Goal: Task Accomplishment & Management: Complete application form

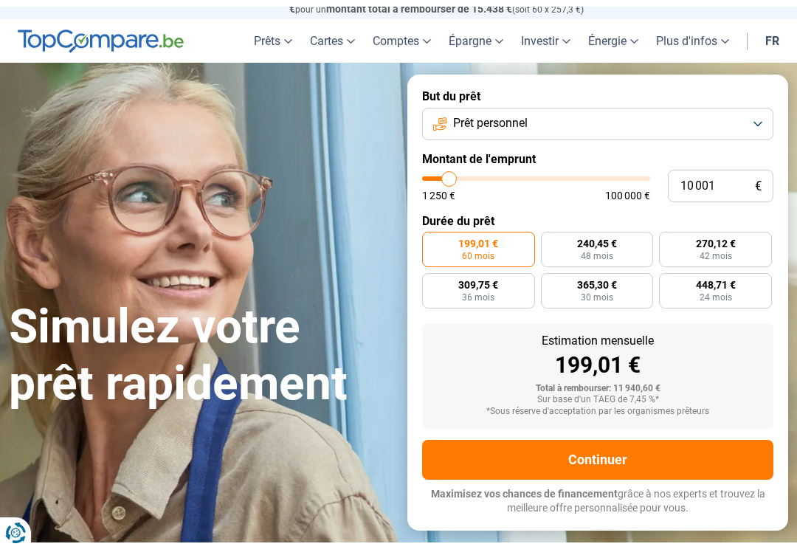
scroll to position [32, 0]
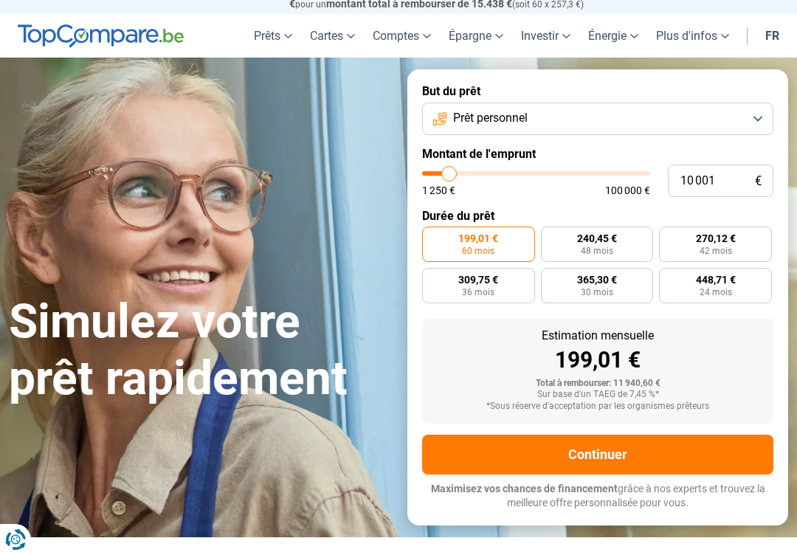
type input "10 750"
type input "10750"
type input "11 750"
type input "11750"
type input "12 500"
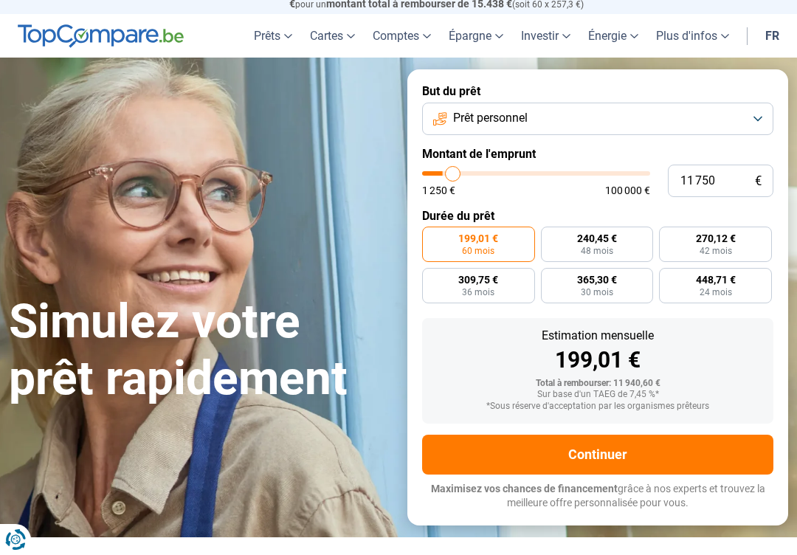
type input "12500"
type input "12 750"
type input "12750"
type input "14 250"
type input "14250"
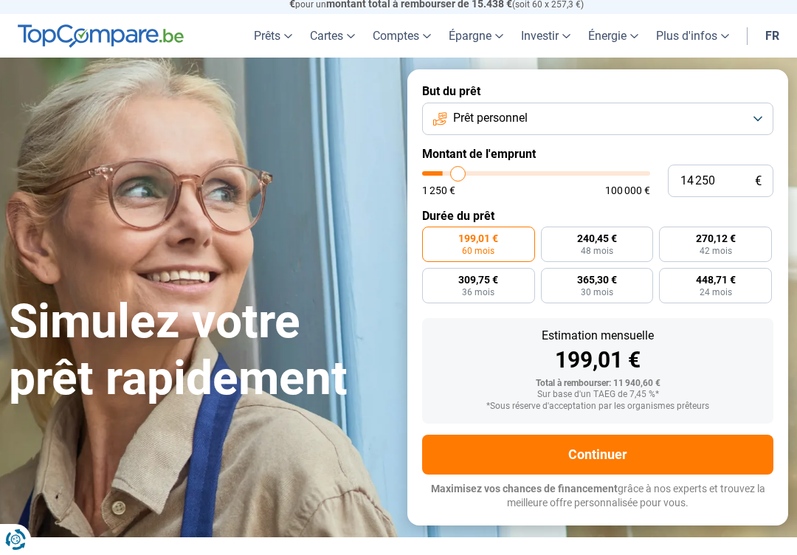
type input "15 000"
type input "15000"
type input "16 000"
type input "16000"
type input "16 750"
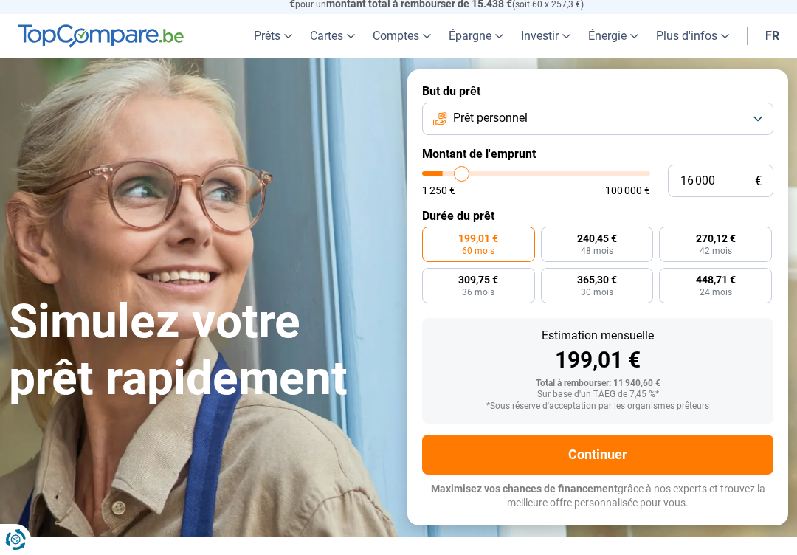
type input "16750"
type input "17 750"
type input "17750"
type input "18 250"
type input "18250"
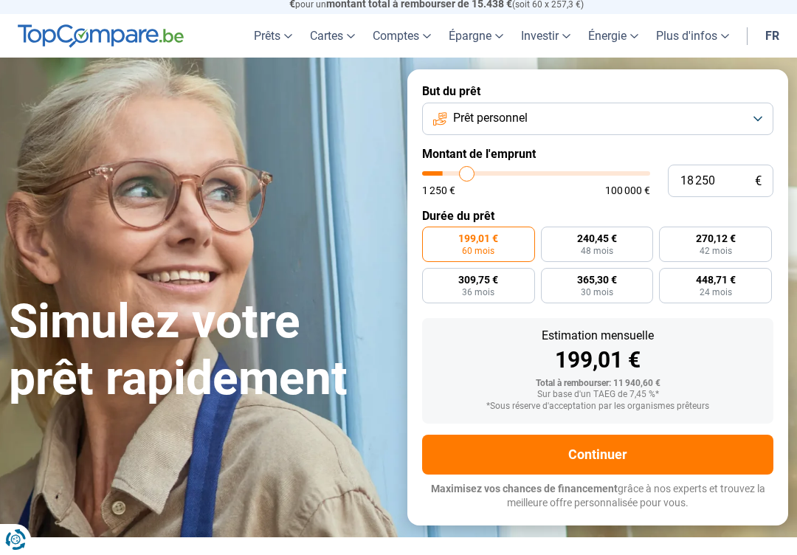
type input "19 000"
type input "19000"
type input "19 500"
type input "19500"
type input "20 000"
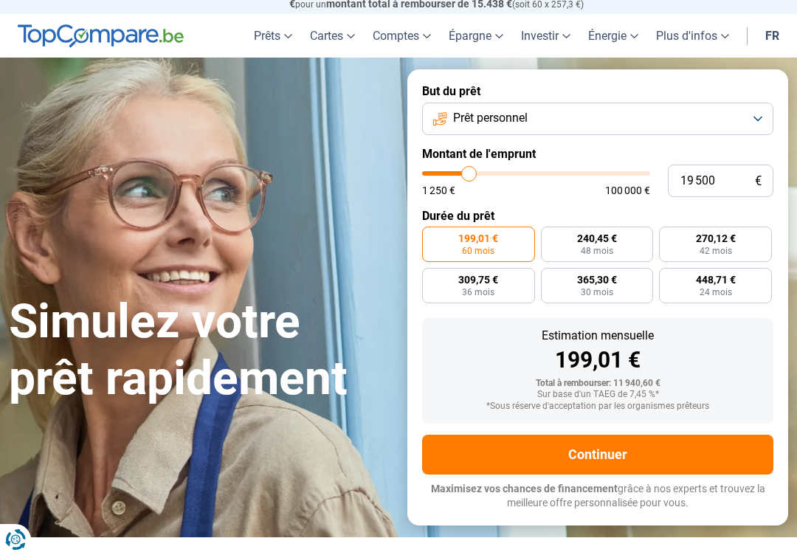
type input "20000"
type input "20 500"
type input "20500"
type input "20 750"
type input "20750"
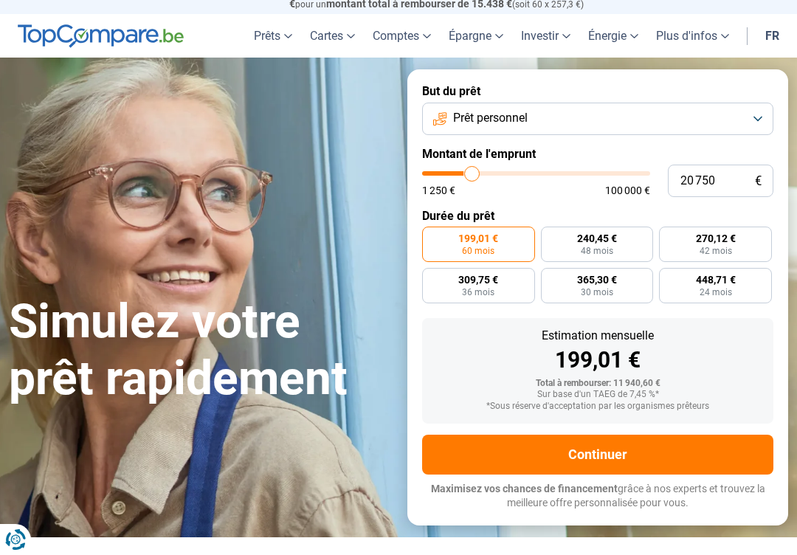
type input "21 500"
type input "21500"
type input "21 750"
type input "21750"
type input "22 250"
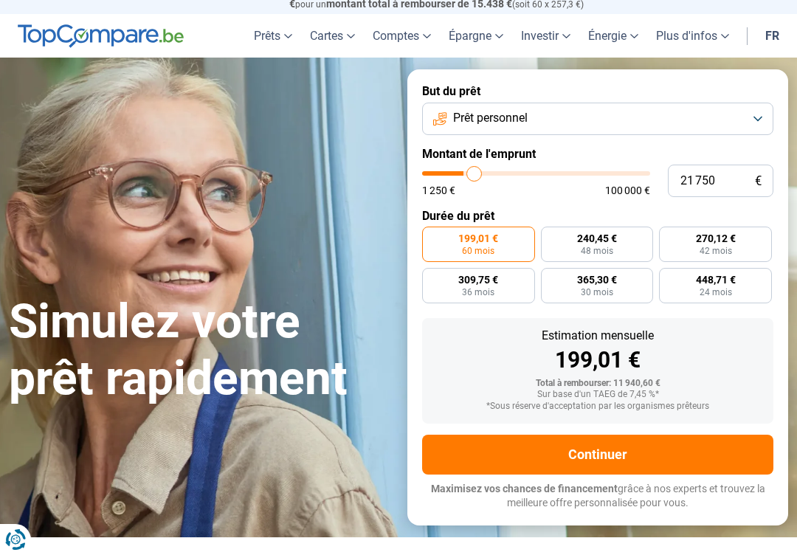
type input "22250"
type input "22 500"
type input "22500"
type input "22 750"
type input "22750"
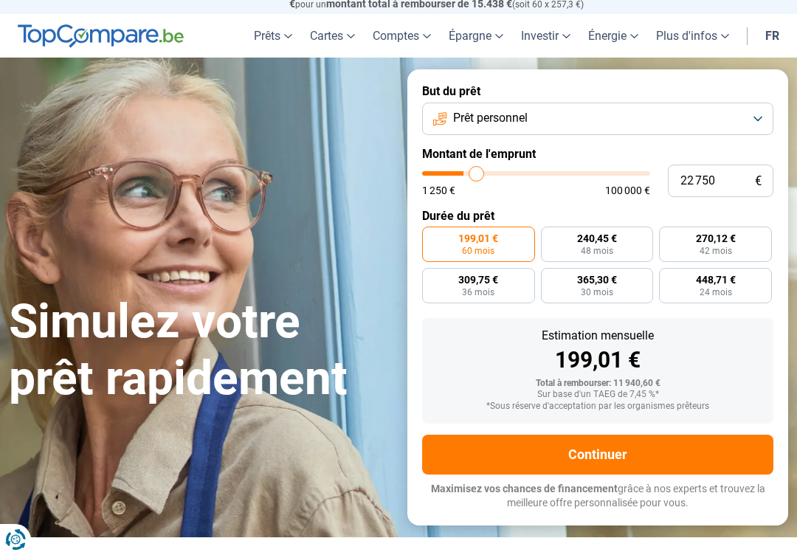
type input "23 250"
type input "23250"
type input "23 500"
type input "23500"
type input "23 750"
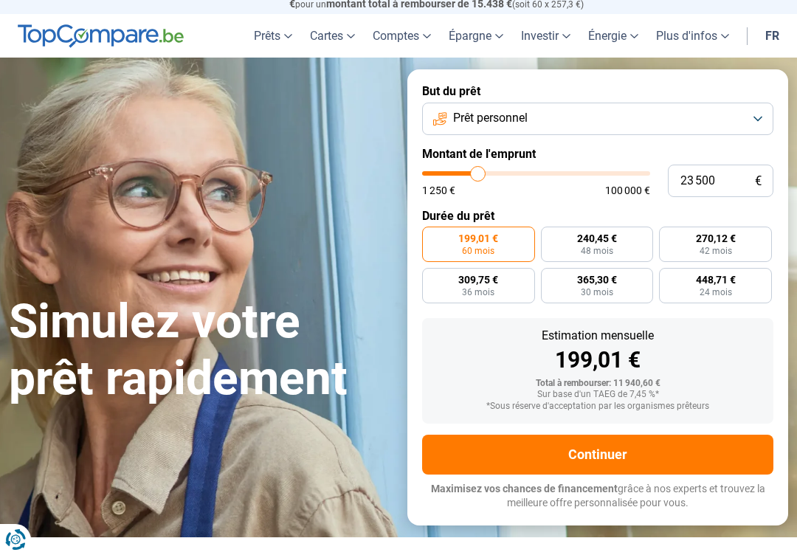
type input "23750"
type input "24 250"
type input "24250"
type input "24 500"
type input "24500"
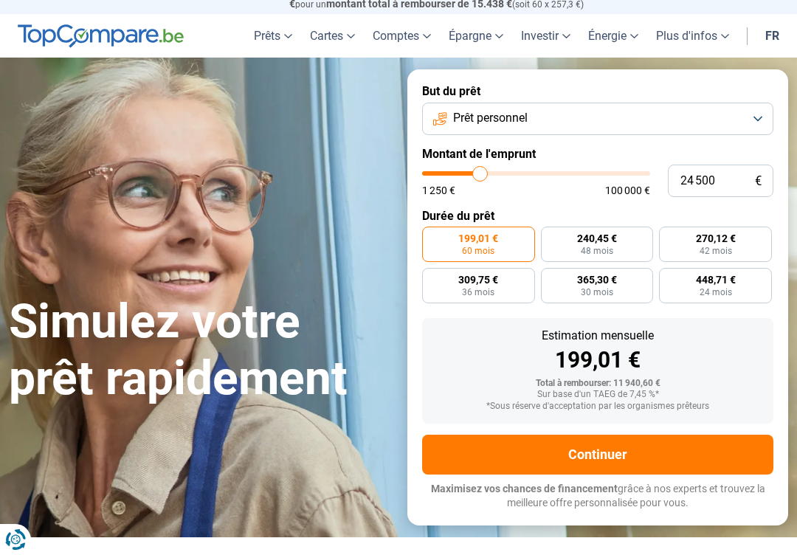
type input "25 000"
type input "25000"
type input "25 250"
type input "25250"
type input "25 500"
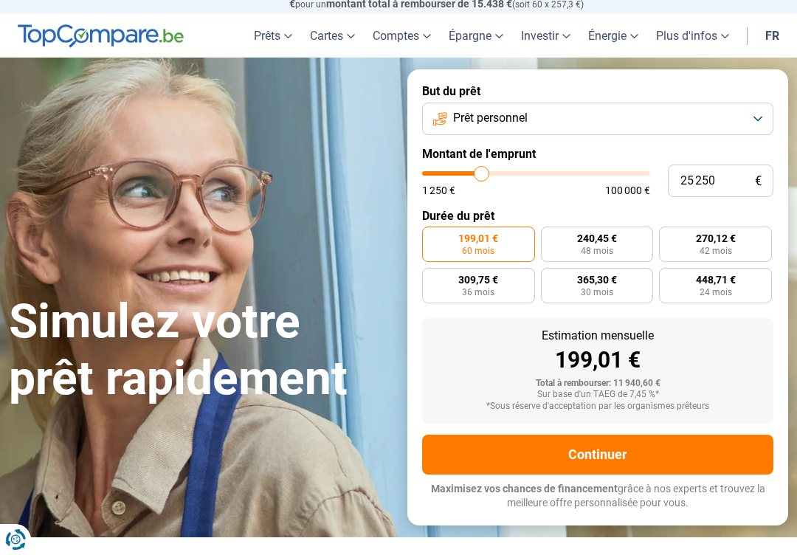
type input "25500"
type input "26 000"
type input "26000"
type input "26 250"
type input "26250"
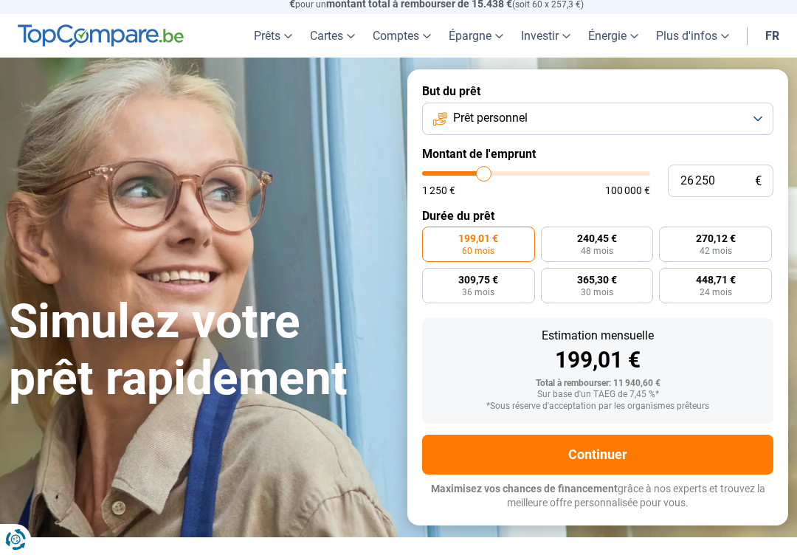
type input "27 000"
type input "27000"
type input "27 250"
type input "27250"
type input "28 000"
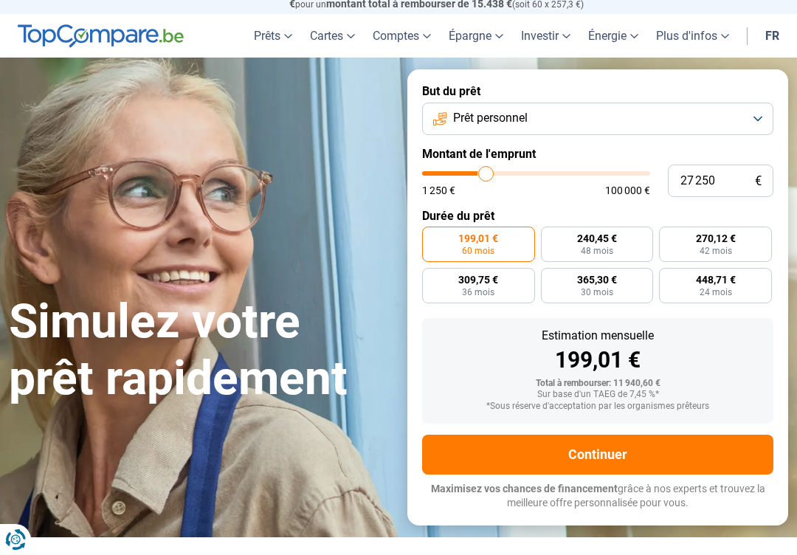
type input "28000"
type input "28 250"
type input "28250"
type input "29 000"
type input "29000"
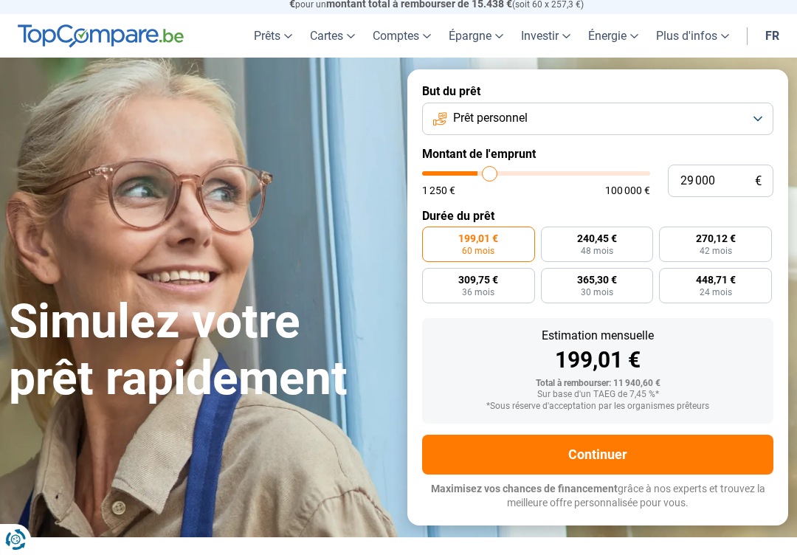
type input "29 750"
type input "29750"
type input "30 000"
type input "30000"
type input "30 750"
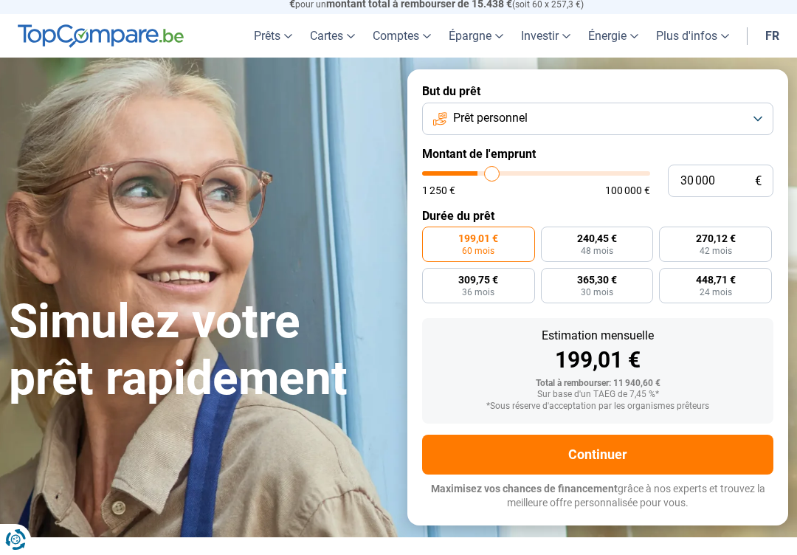
type input "30750"
type input "31 000"
type input "31000"
type input "31 500"
type input "31500"
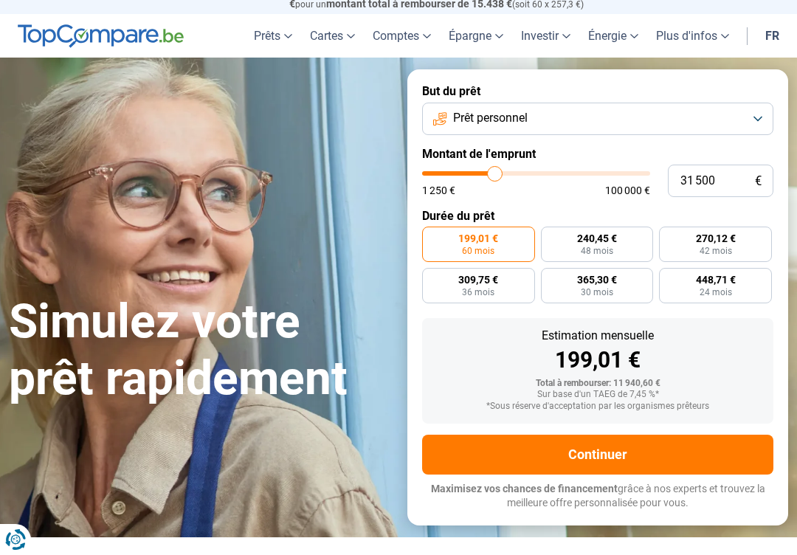
type input "31 750"
type input "31750"
type input "32 250"
type input "32250"
type input "32 500"
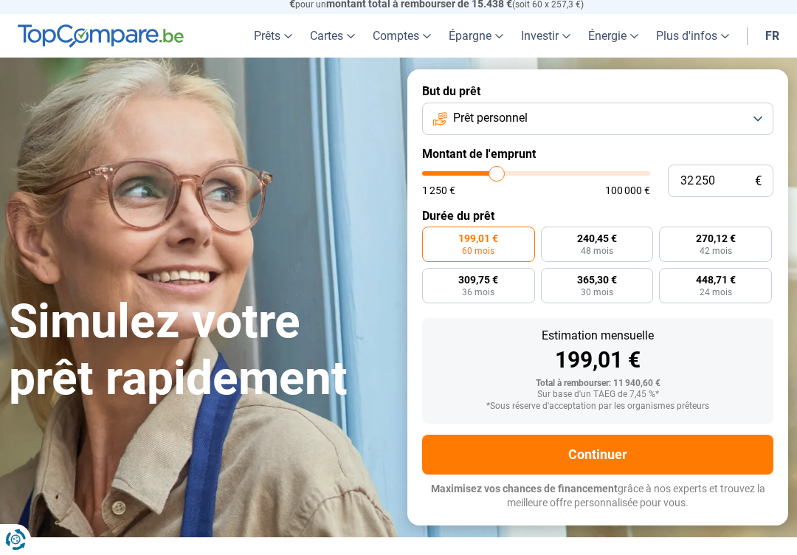
type input "32500"
type input "32 750"
type input "32750"
type input "33 250"
type input "33250"
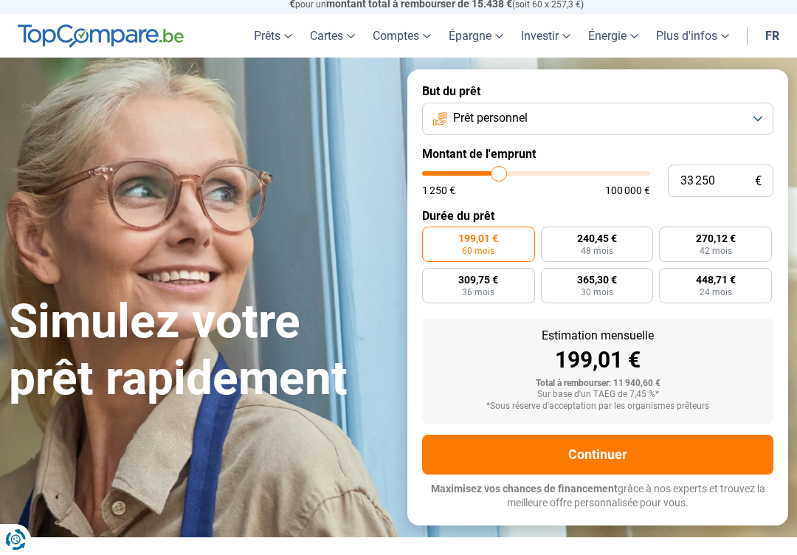
type input "33 500"
type input "33500"
type input "33 750"
type input "33750"
type input "34 250"
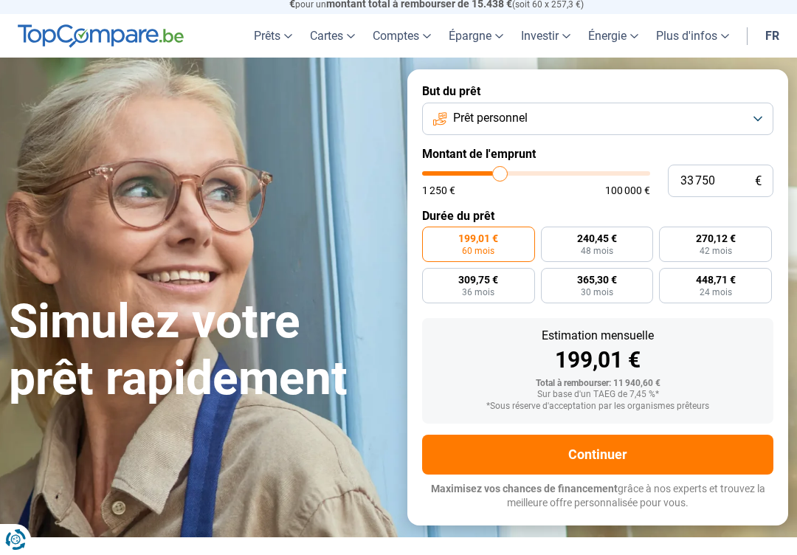
type input "34250"
type input "34 500"
type input "34500"
type input "35 000"
type input "35000"
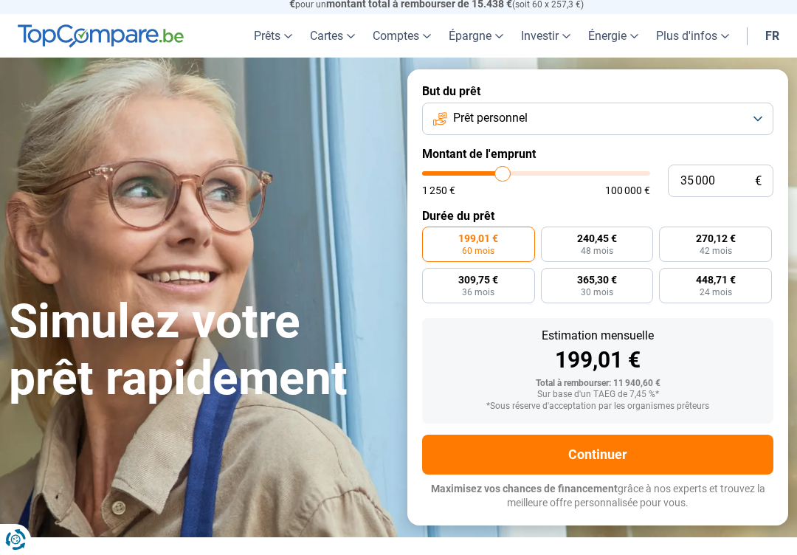
type input "35 250"
type input "35250"
type input "35 500"
type input "35500"
type input "36 000"
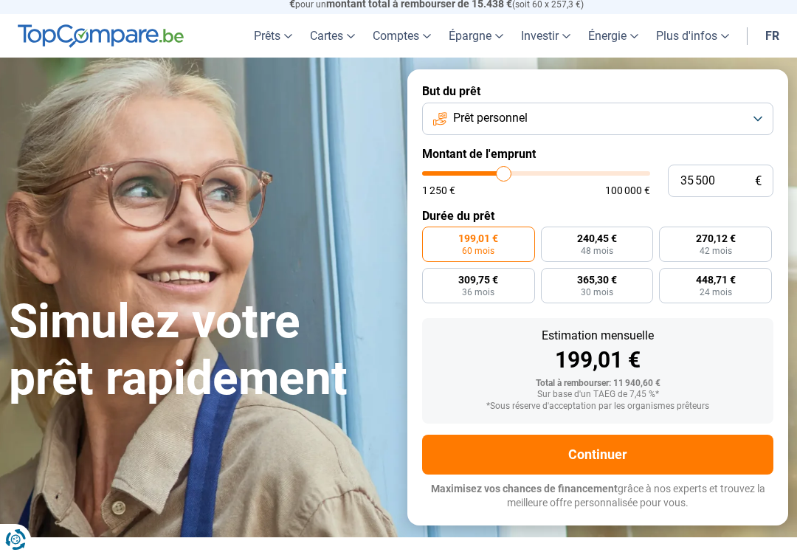
type input "36000"
type input "36 250"
type input "36250"
type input "36 750"
type input "36750"
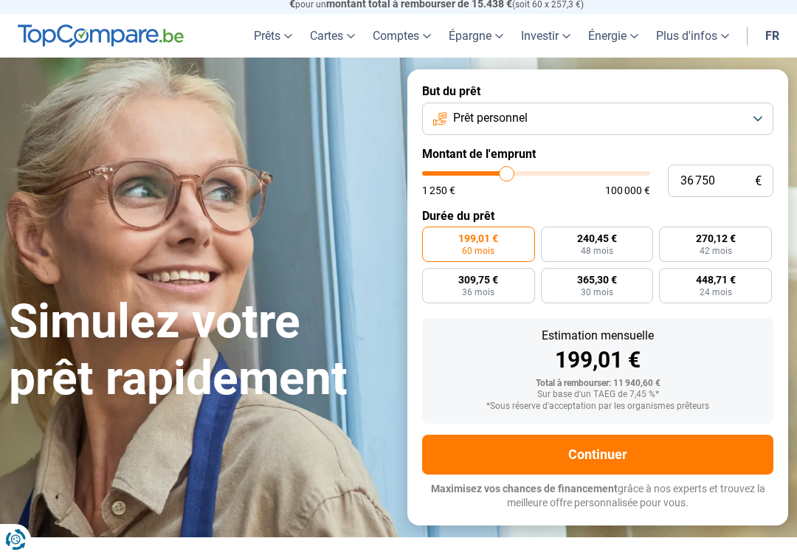
type input "37 000"
type input "37000"
type input "37 250"
type input "37250"
type input "37 750"
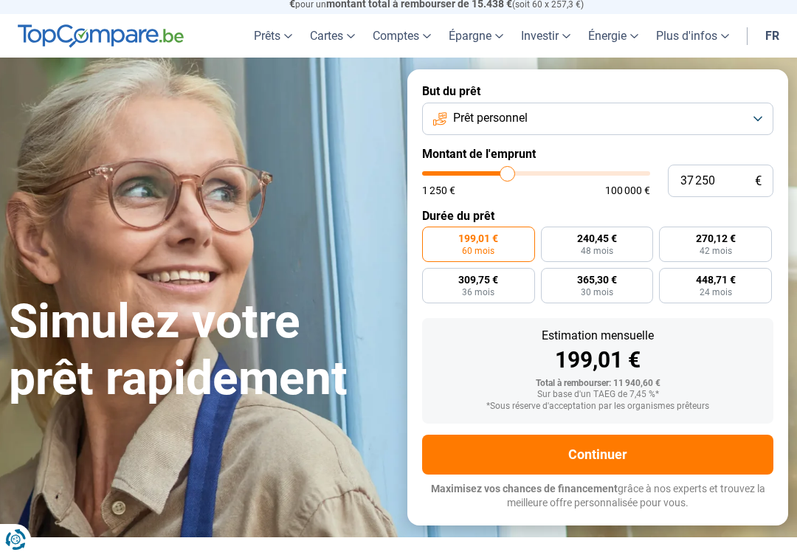
type input "37750"
type input "38 000"
type input "38000"
type input "38 250"
type input "38250"
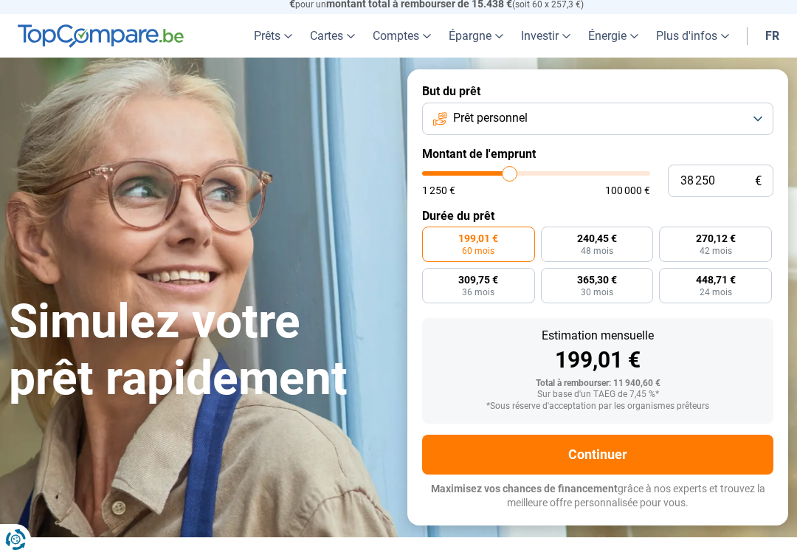
type input "38 750"
type input "38750"
type input "39 000"
type input "39000"
type input "39 500"
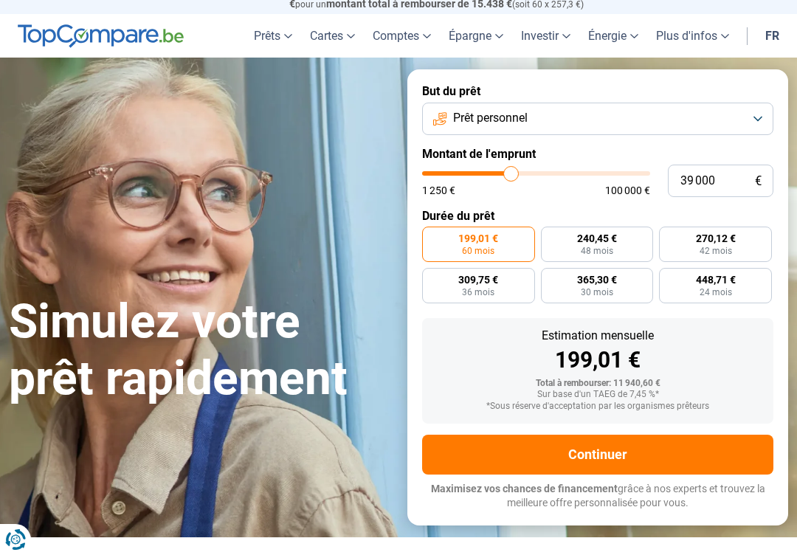
type input "39500"
type input "39 750"
type input "39750"
type input "40 000"
type input "40000"
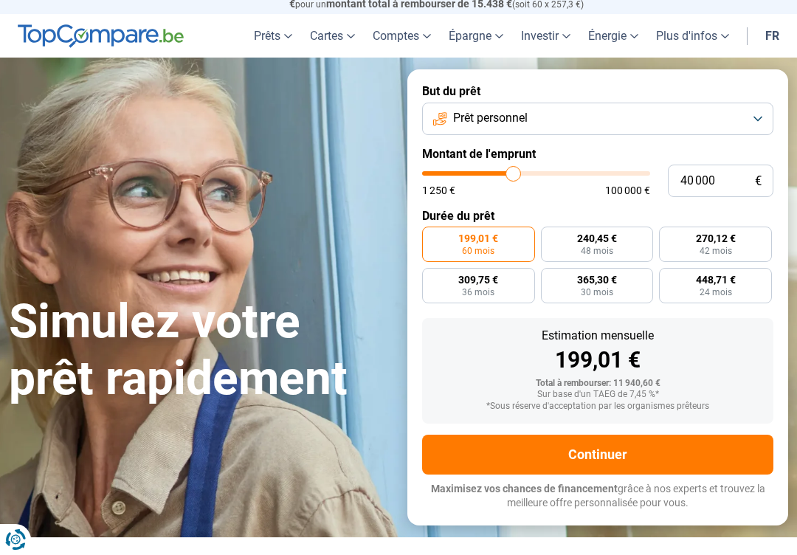
type input "40 500"
type input "40500"
type input "40 750"
type input "40750"
type input "41 000"
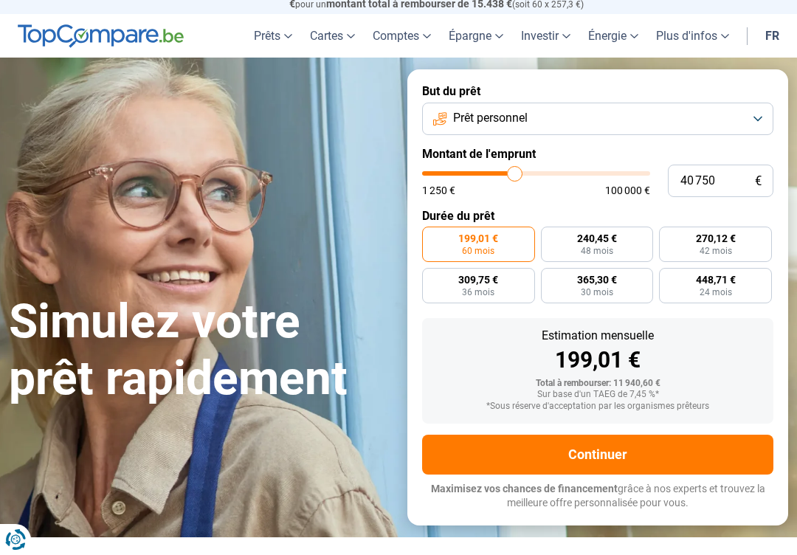
type input "41000"
type input "41 500"
type input "41500"
type input "41 750"
type input "41750"
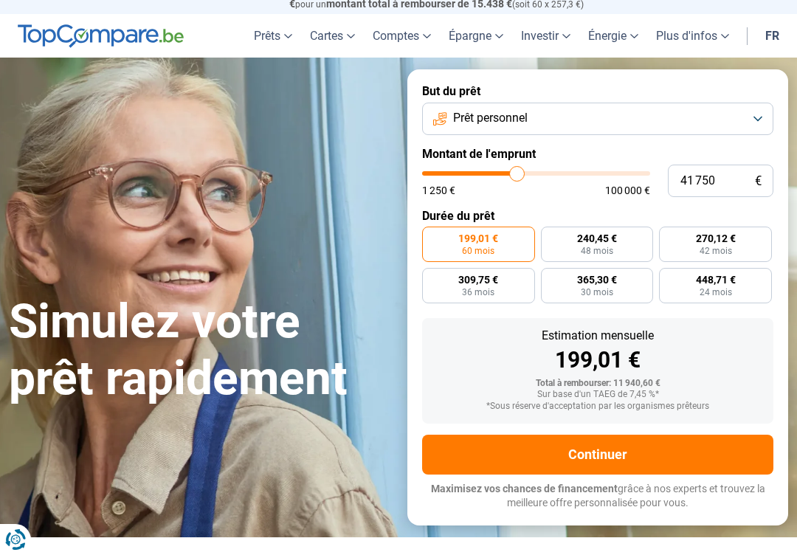
type input "42 250"
type input "42250"
type input "42 500"
type input "42500"
type input "42 750"
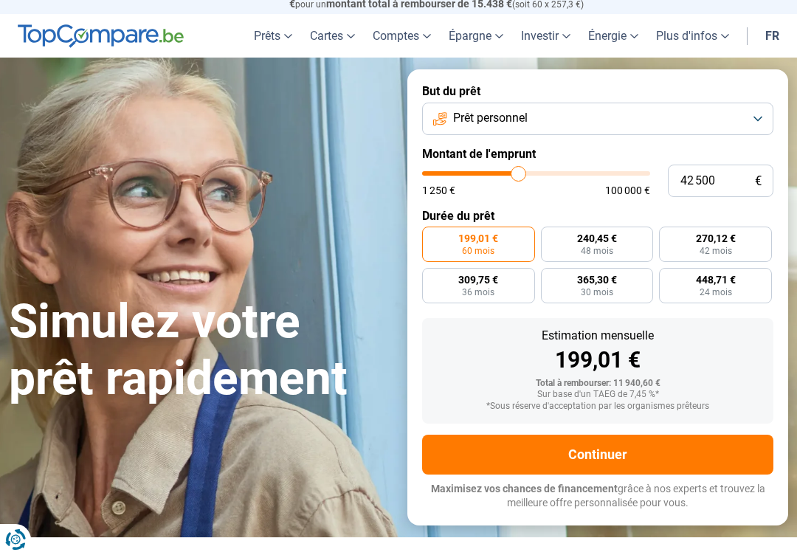
type input "42750"
type input "43 250"
type input "43250"
type input "43 500"
type input "43500"
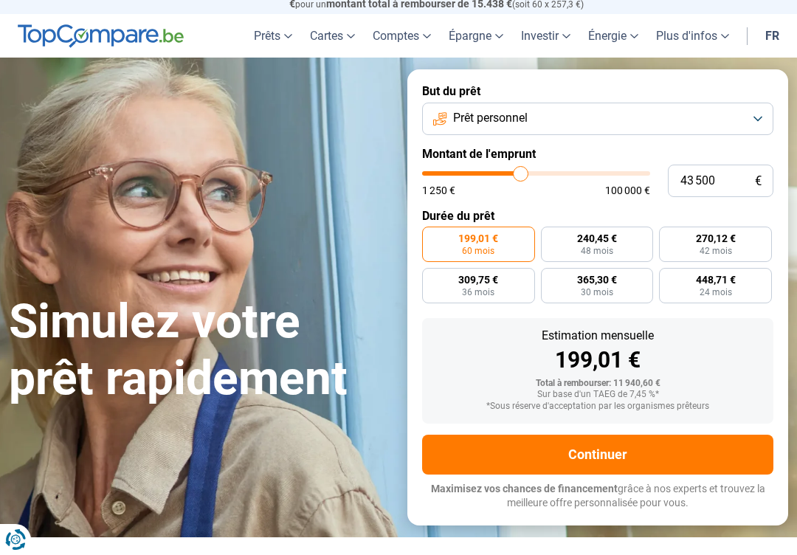
type input "43 750"
type input "43750"
type input "44 250"
type input "44250"
type input "44 500"
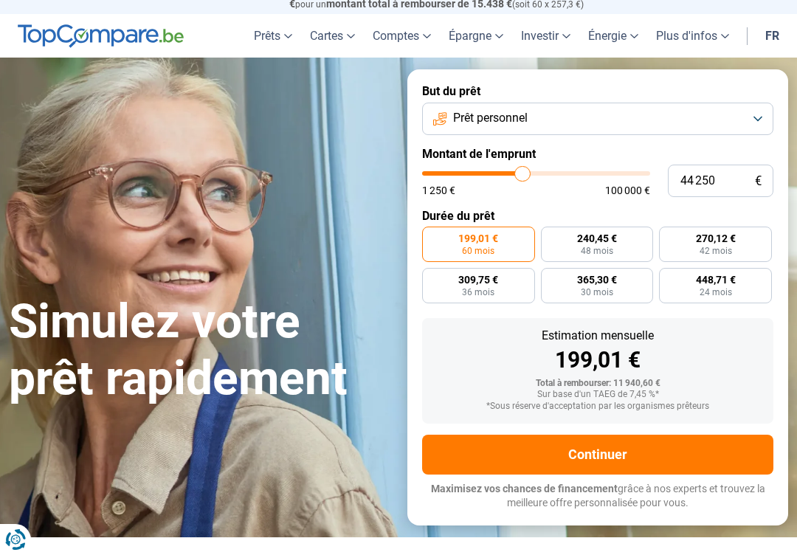
type input "44500"
type input "45 000"
type input "45000"
radio input "false"
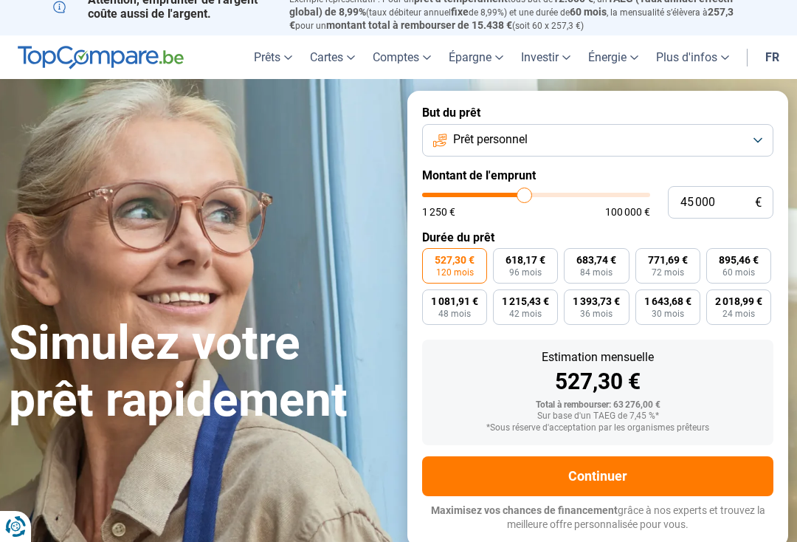
scroll to position [0, 0]
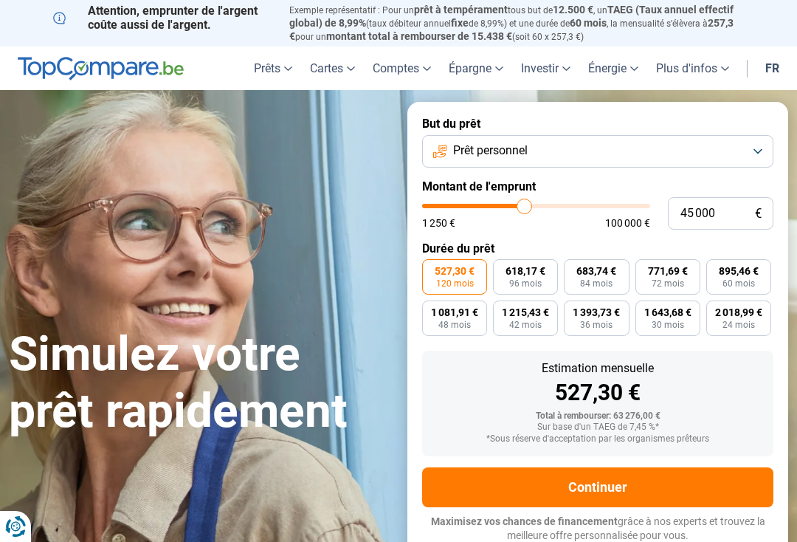
type input "44 500"
type input "44500"
type input "45 250"
type input "45250"
type input "45 500"
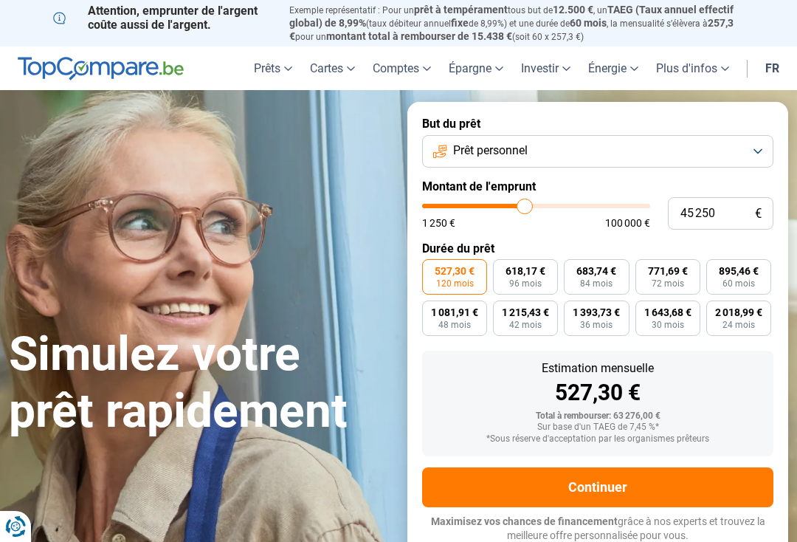
type input "45500"
type input "46 000"
type input "46000"
type input "46 250"
type input "46250"
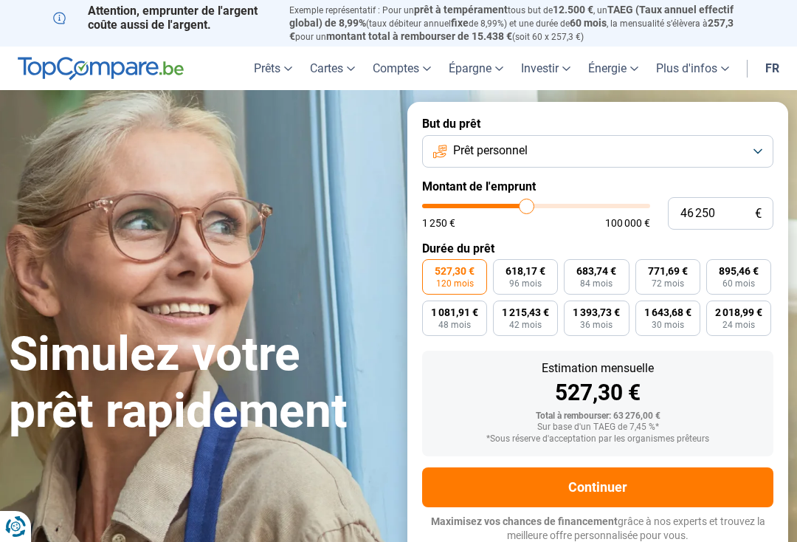
type input "46 750"
type input "46750"
type input "47 250"
type input "47250"
type input "47 750"
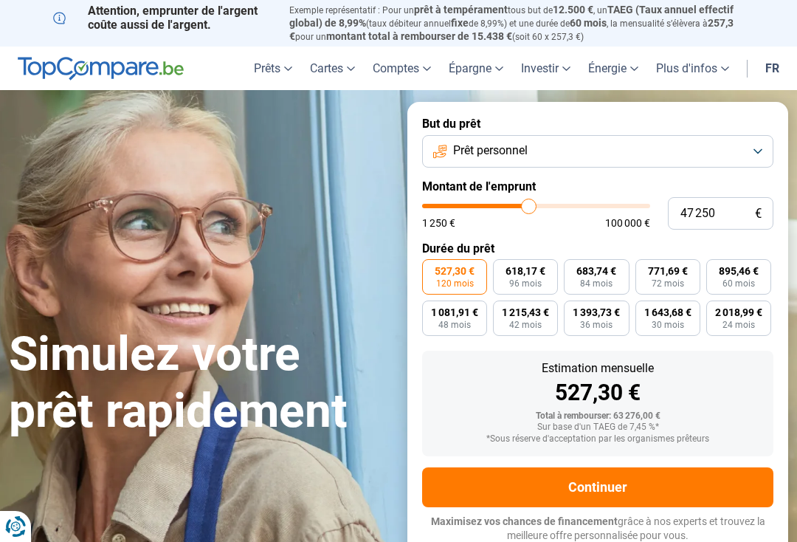
type input "47750"
type input "48 250"
type input "48250"
type input "48 750"
type input "48750"
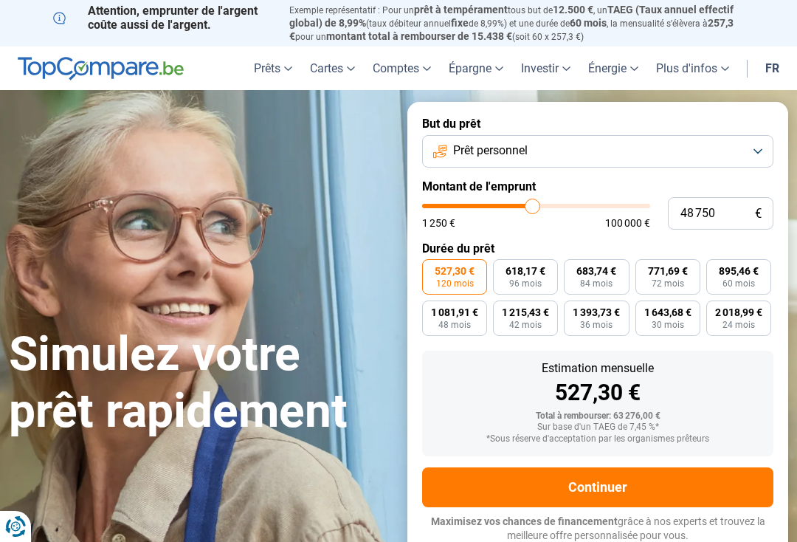
type input "49 000"
type input "49000"
type input "49 500"
type input "49500"
type input "49 750"
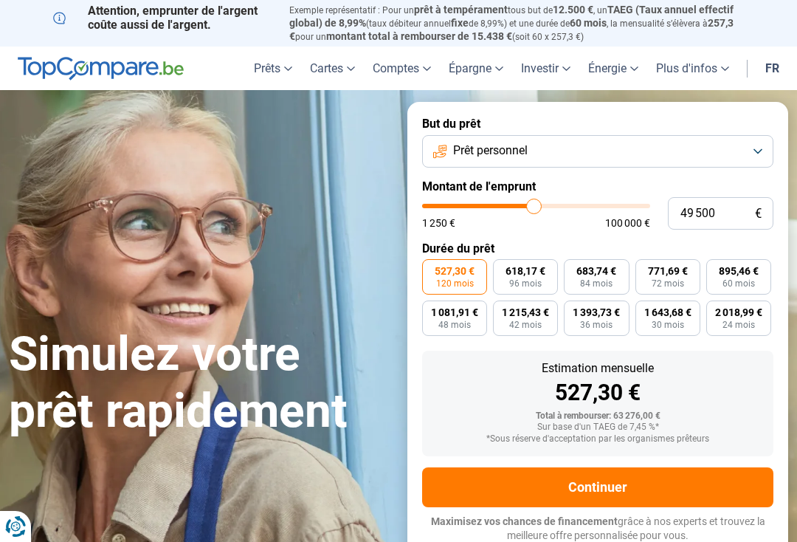
type input "49750"
type input "50 000"
type input "50000"
type input "50 500"
type input "50500"
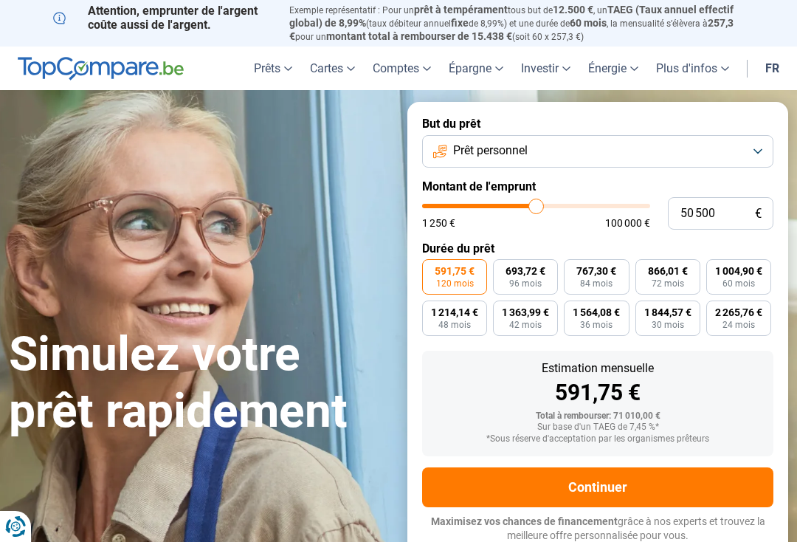
click at [361, 393] on h1 "Simulez votre prêt rapidement" at bounding box center [199, 383] width 381 height 114
click at [605, 475] on button "Continuer" at bounding box center [597, 487] width 351 height 40
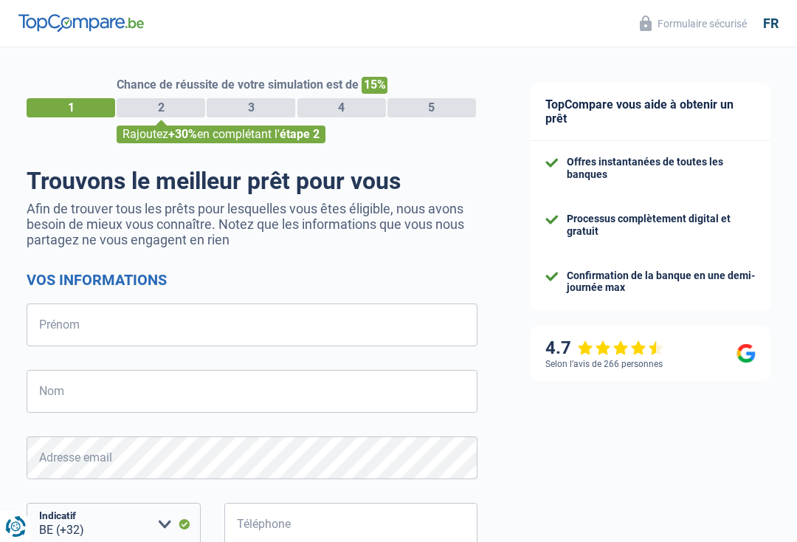
select select "32"
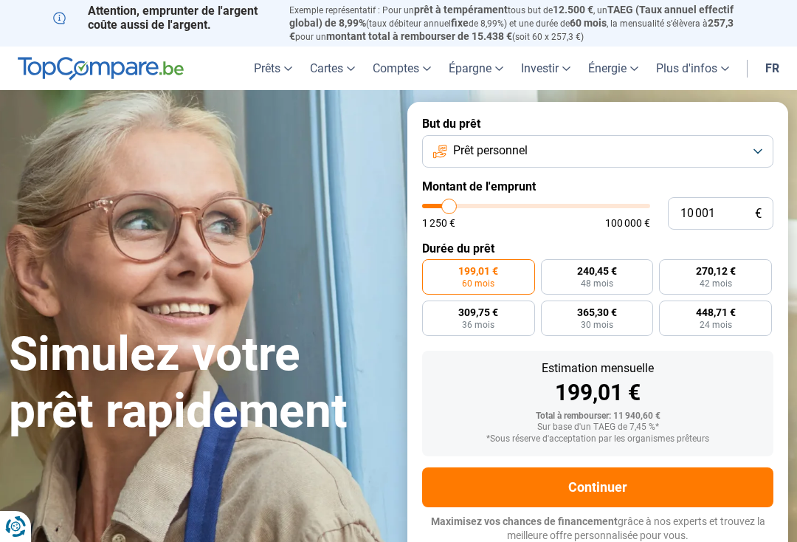
click at [777, 63] on link "fr" at bounding box center [773, 69] width 32 height 44
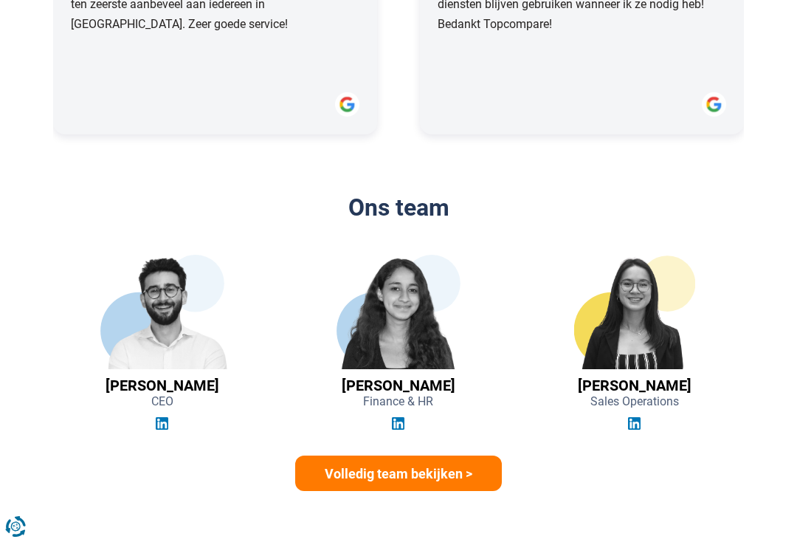
scroll to position [2116, 0]
